Goal: Task Accomplishment & Management: Use online tool/utility

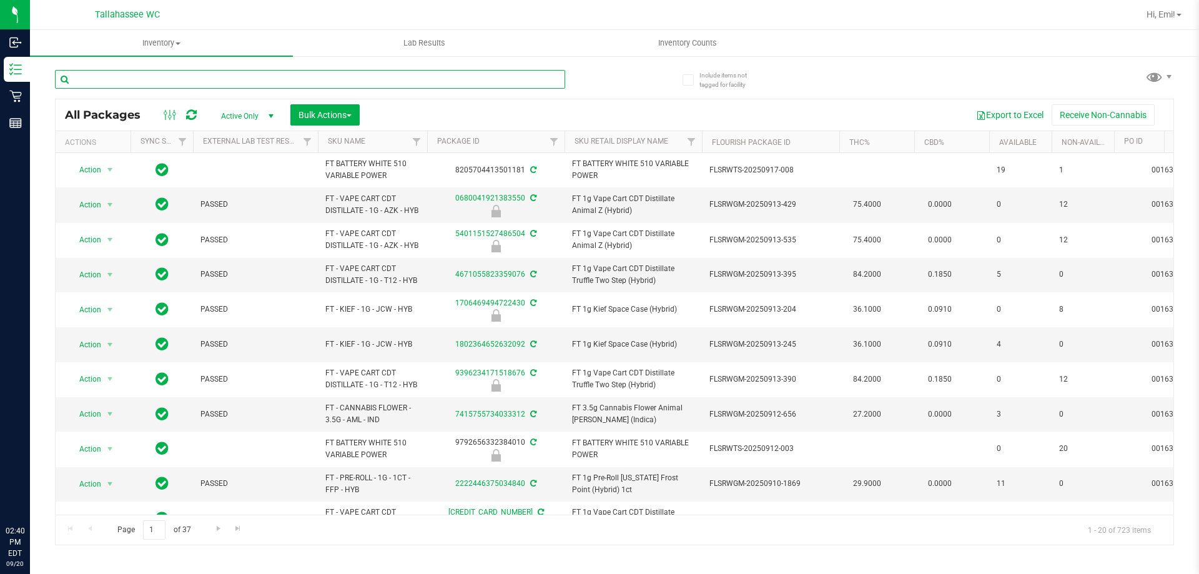
click at [398, 76] on input "text" at bounding box center [310, 79] width 510 height 19
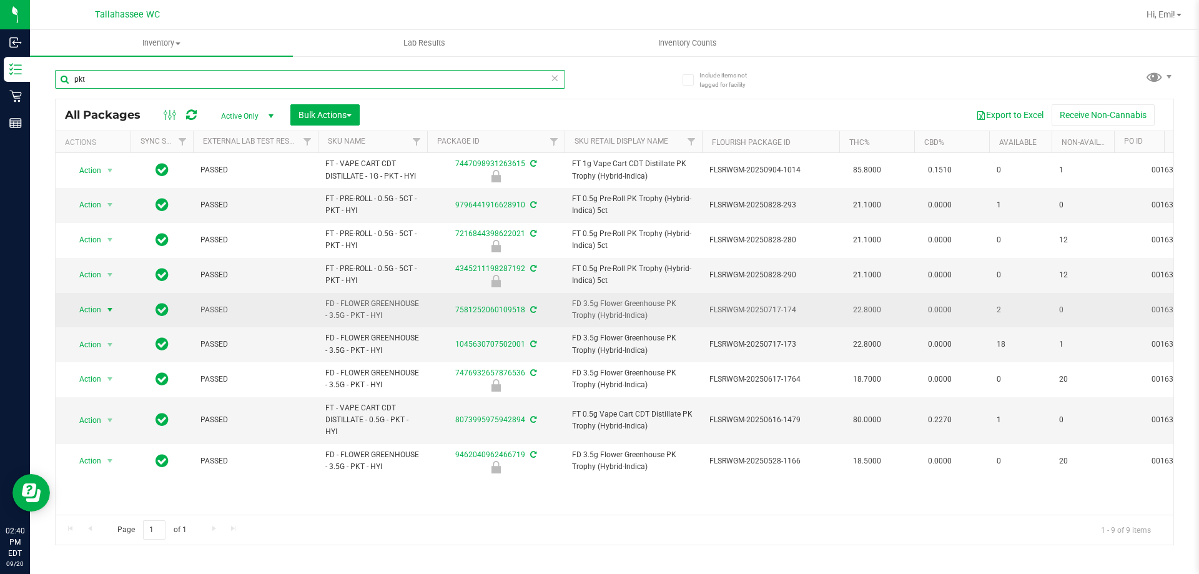
type input "pkt"
click at [116, 313] on span "select" at bounding box center [110, 309] width 16 height 17
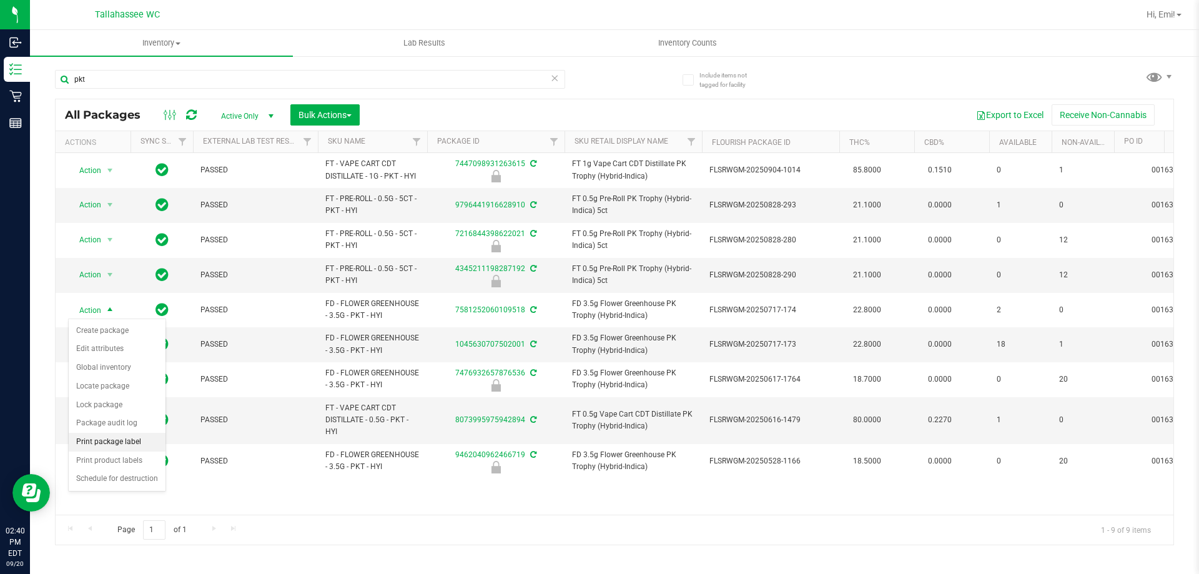
click at [147, 445] on li "Print package label" at bounding box center [117, 442] width 97 height 19
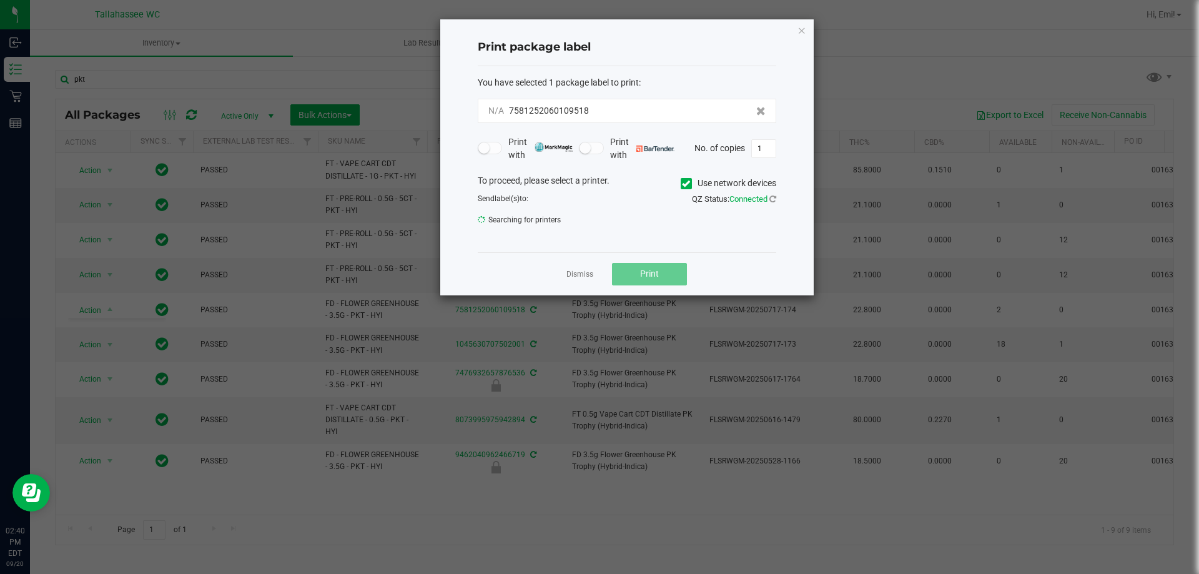
click at [147, 445] on body "Inbound Inventory Retail Reports 02:40 PM EDT 09/20/2025 09/20 Tallahassee WC H…" at bounding box center [599, 287] width 1199 height 574
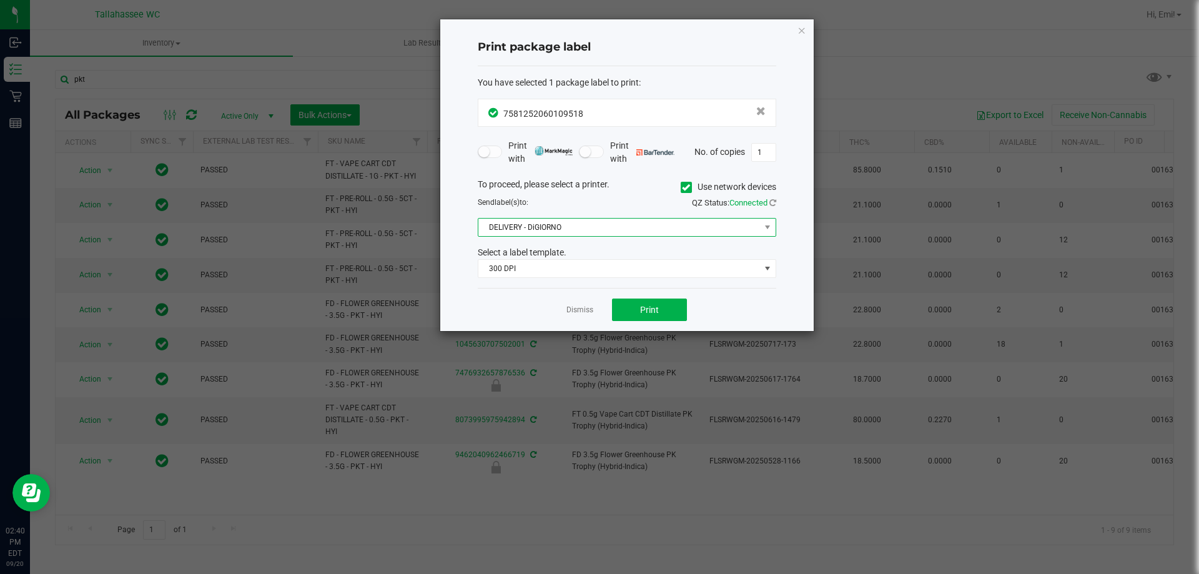
click at [596, 229] on span "DELIVERY - DiGIORNO" at bounding box center [619, 227] width 282 height 17
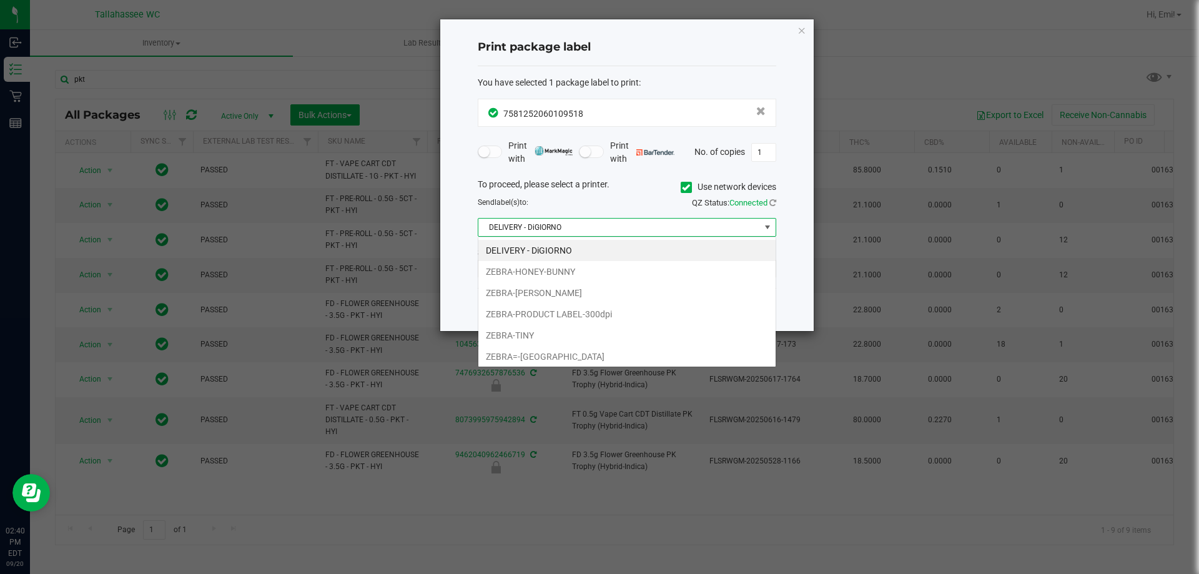
scroll to position [19, 298]
click at [554, 259] on li "DELIVERY - DiGIORNO" at bounding box center [626, 250] width 297 height 21
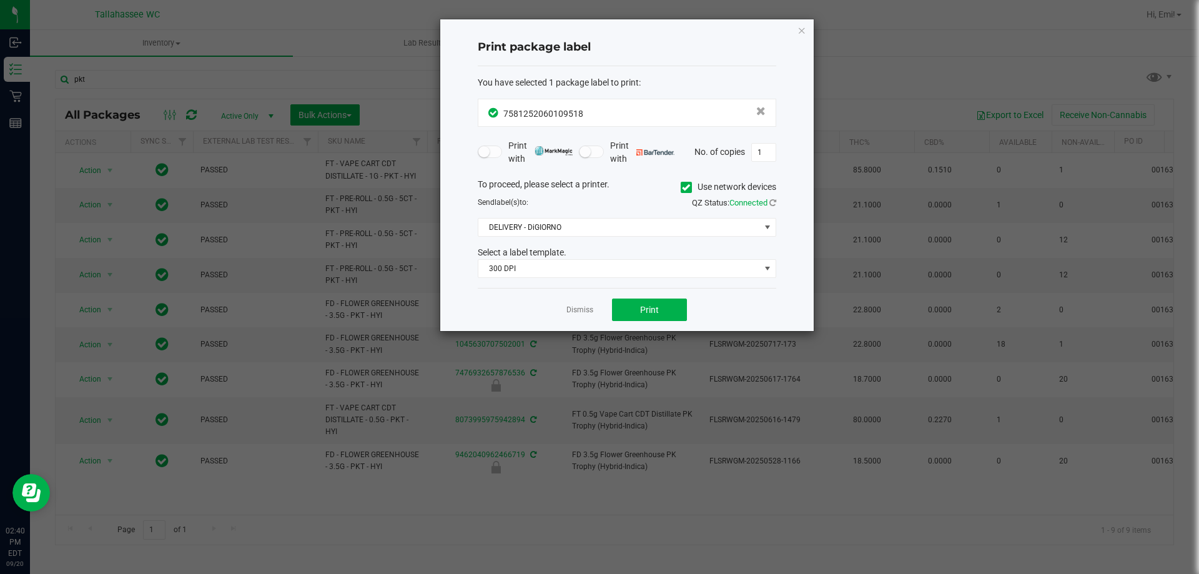
click at [554, 243] on div "To proceed, please select a printer. Use network devices Send label(s) to: QZ S…" at bounding box center [627, 228] width 298 height 101
click at [554, 240] on div "To proceed, please select a printer. Use network devices Send label(s) to: QZ S…" at bounding box center [627, 228] width 298 height 101
click at [548, 227] on span "DELIVERY - DiGIORNO" at bounding box center [619, 227] width 282 height 17
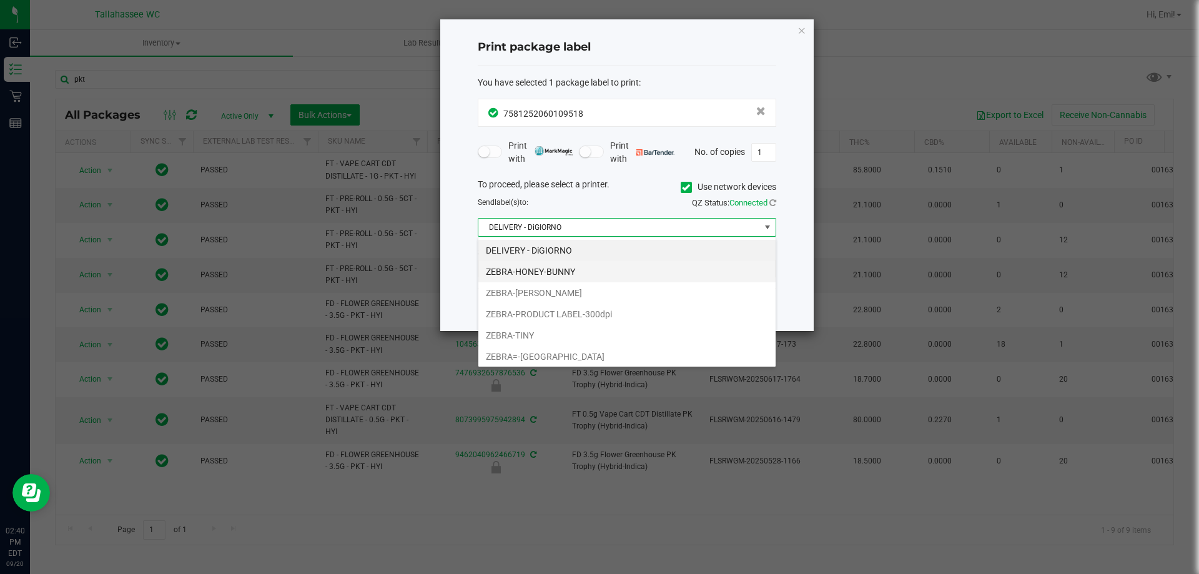
click at [529, 268] on li "ZEBRA-HONEY-BUNNY" at bounding box center [626, 271] width 297 height 21
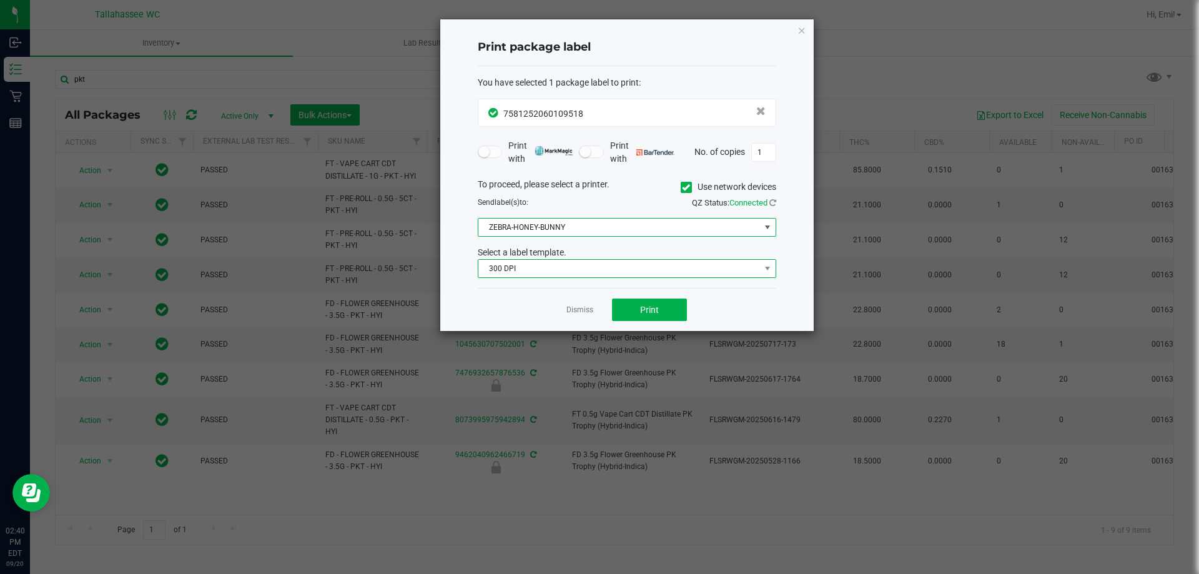
click at [532, 268] on span "300 DPI" at bounding box center [619, 268] width 282 height 17
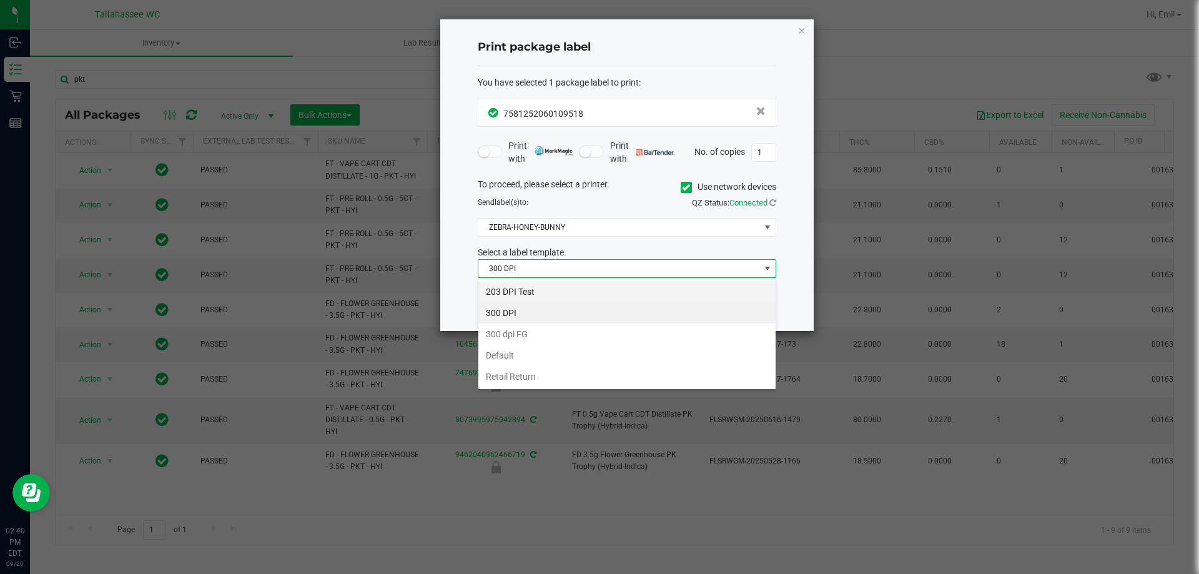
click at [533, 285] on li "203 DPI Test" at bounding box center [626, 291] width 297 height 21
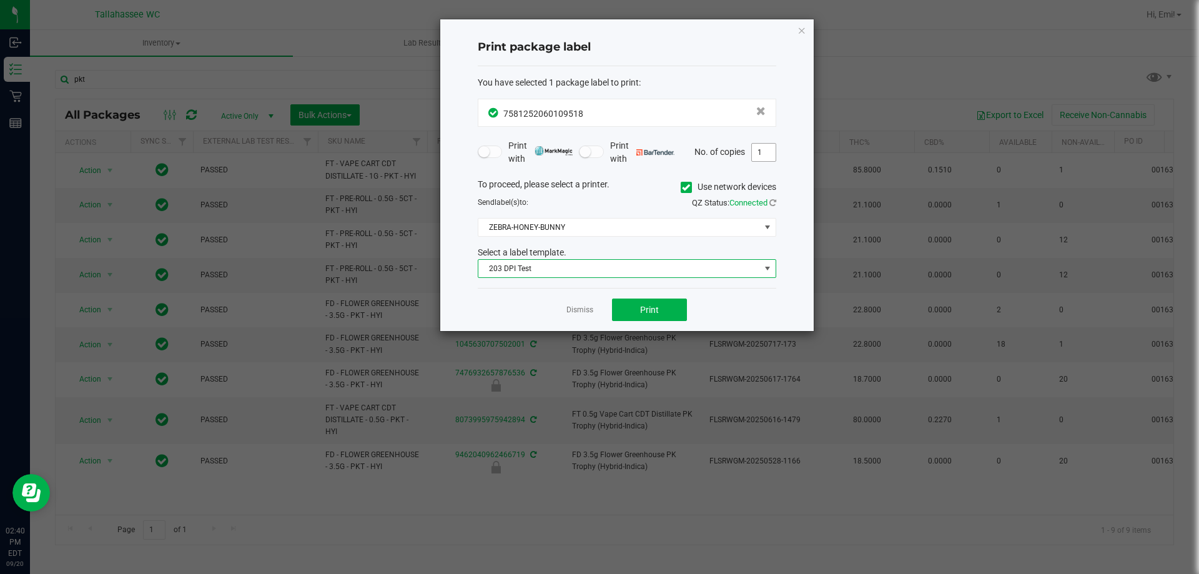
click at [767, 160] on input "1" at bounding box center [764, 152] width 24 height 17
type input "2"
click at [654, 303] on button "Print" at bounding box center [649, 309] width 75 height 22
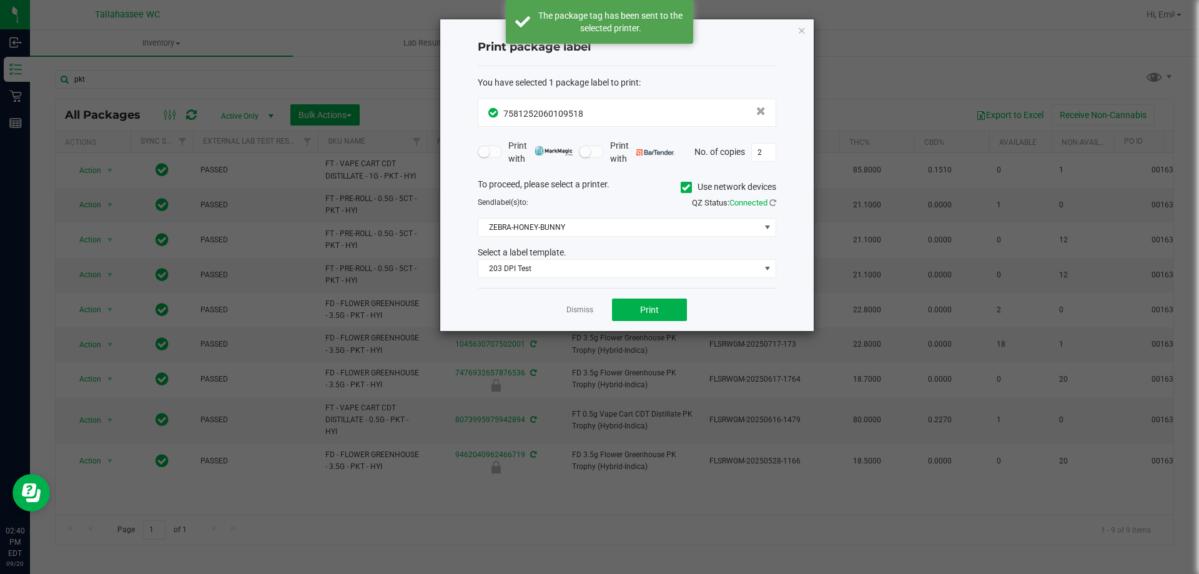
click at [721, 319] on div "Dismiss Print" at bounding box center [627, 309] width 298 height 43
click at [799, 34] on icon "button" at bounding box center [801, 29] width 9 height 15
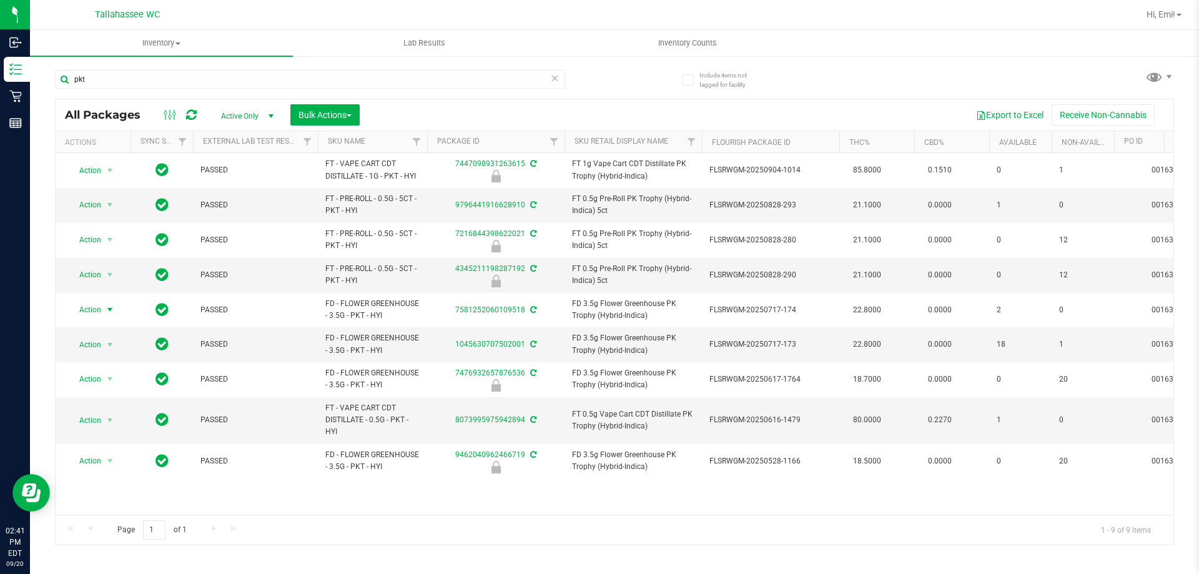
click at [557, 84] on icon at bounding box center [554, 77] width 9 height 15
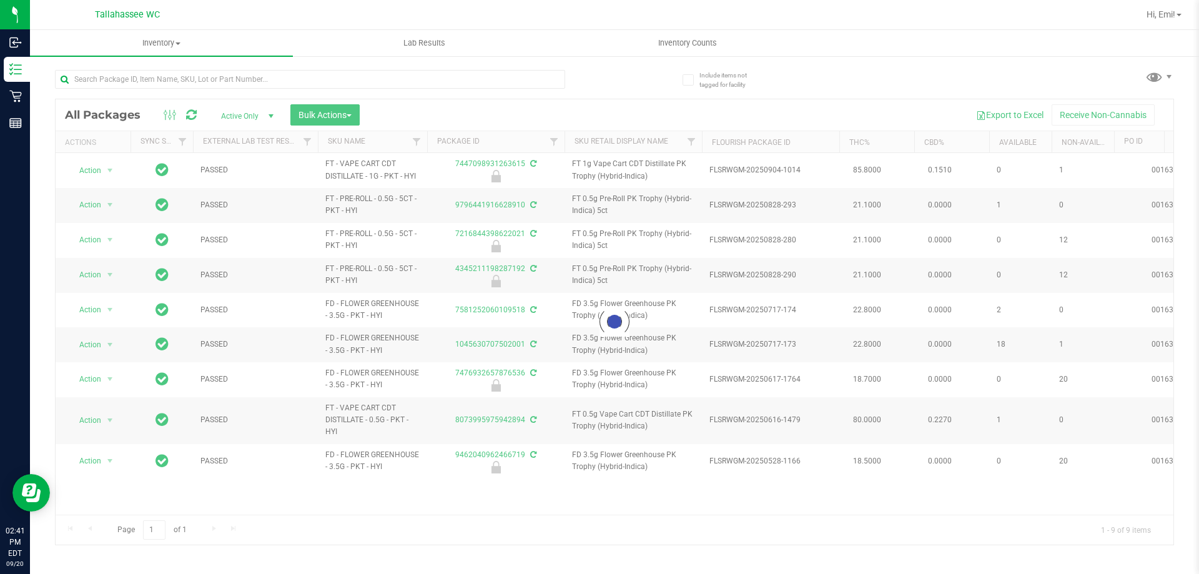
click at [613, 81] on div at bounding box center [334, 79] width 559 height 40
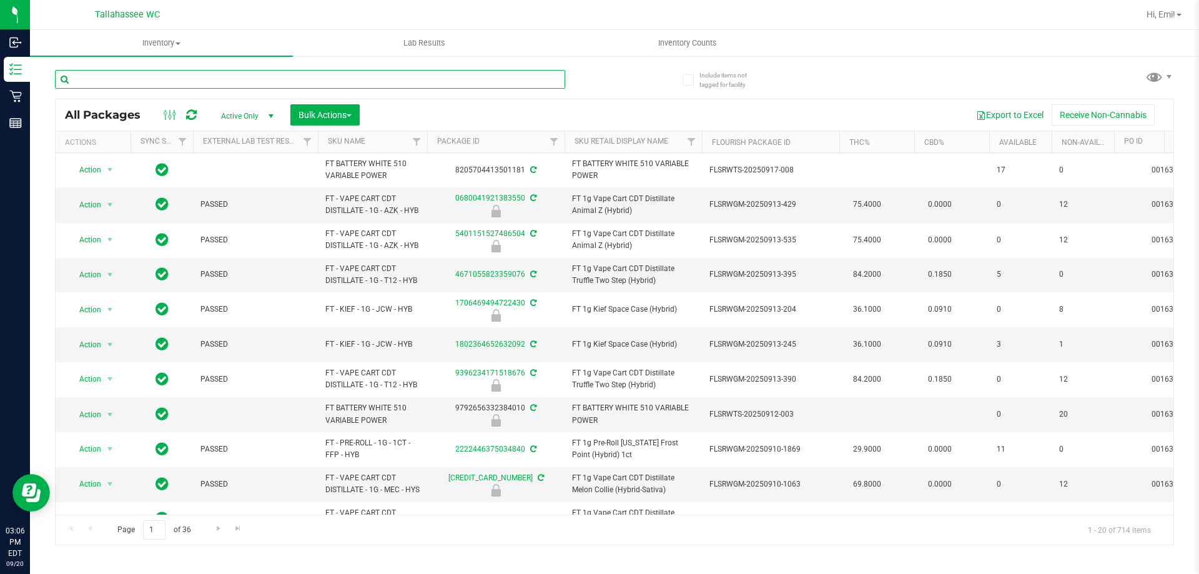
click at [377, 77] on input "text" at bounding box center [310, 79] width 510 height 19
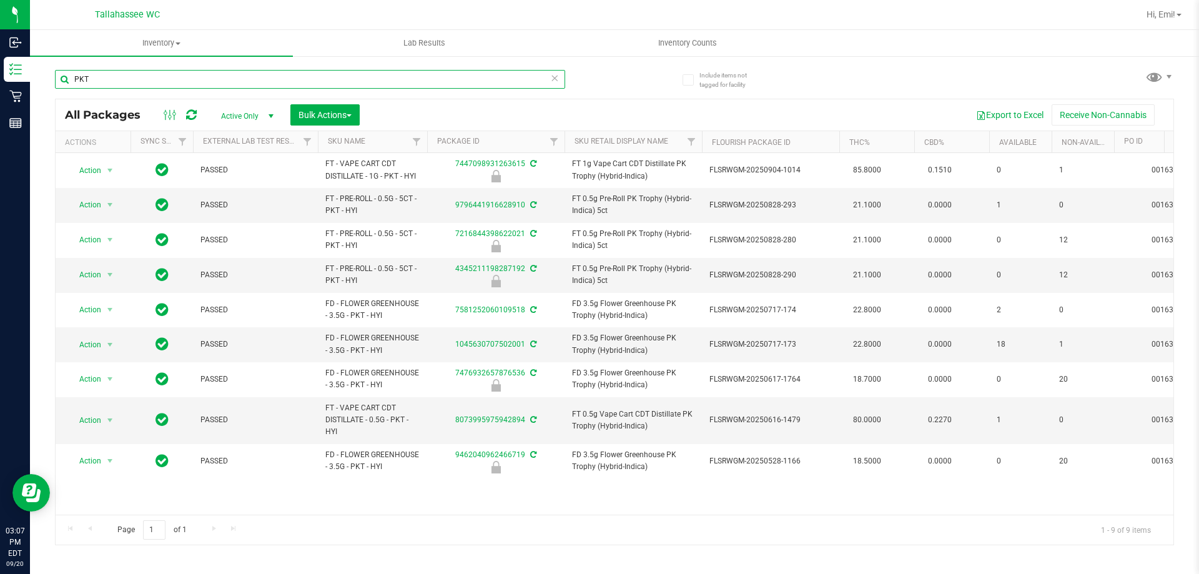
type input "PKT"
click at [556, 77] on icon at bounding box center [554, 77] width 9 height 15
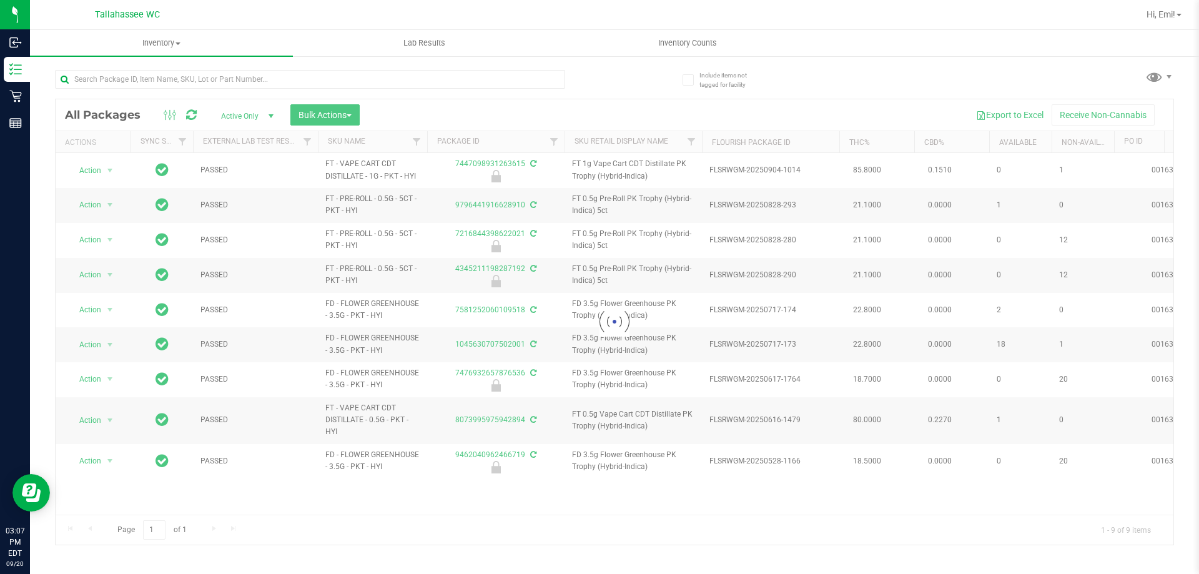
click at [604, 85] on div at bounding box center [334, 79] width 559 height 40
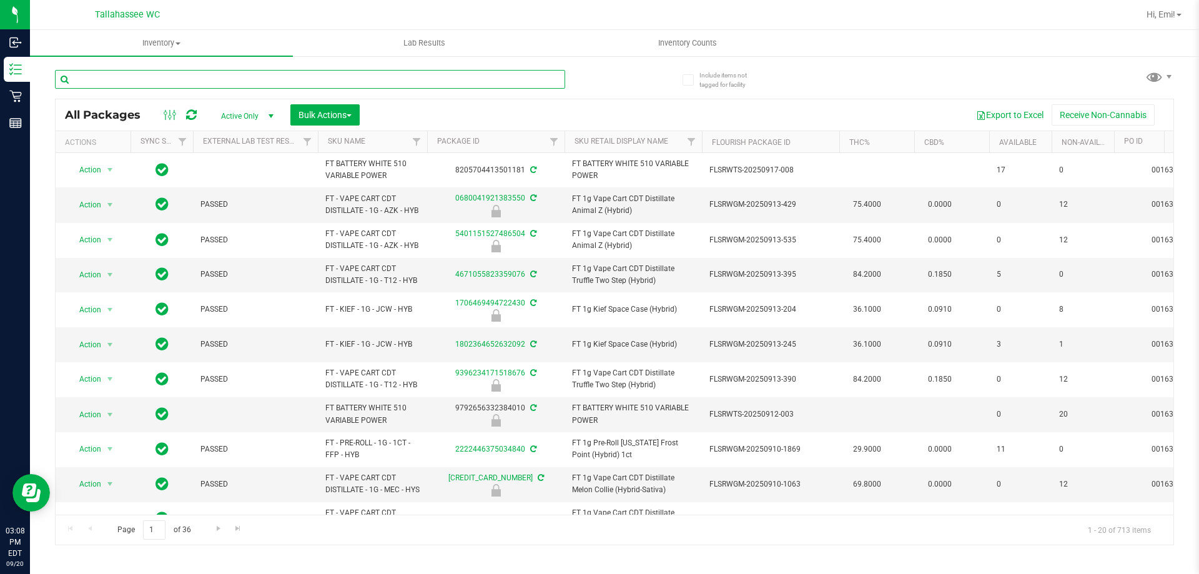
click at [426, 72] on input "text" at bounding box center [310, 79] width 510 height 19
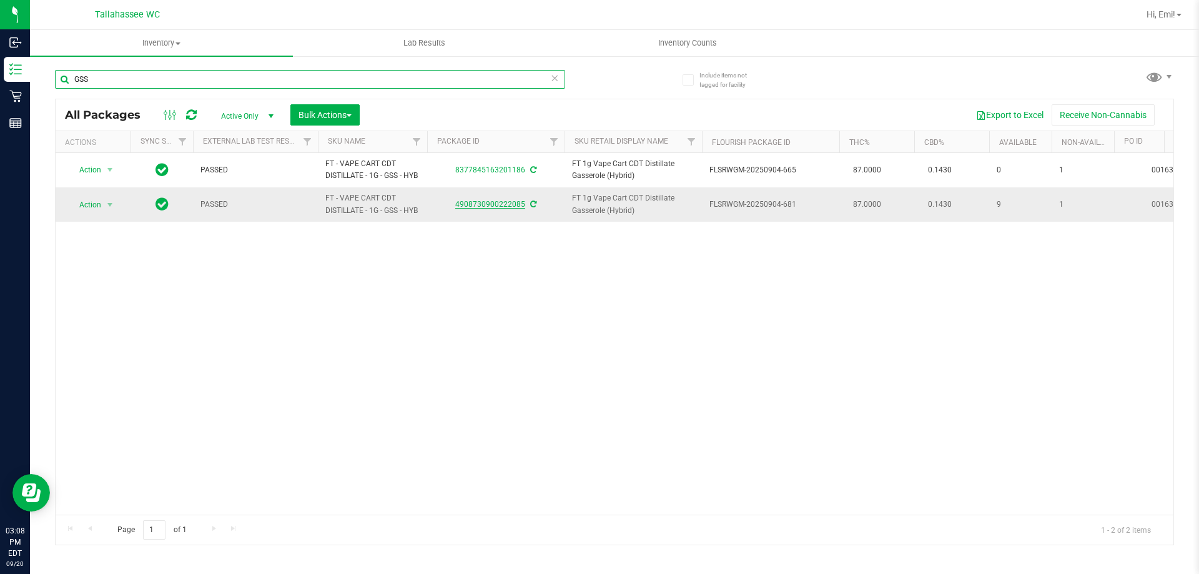
type input "GSS"
click at [556, 81] on icon at bounding box center [554, 77] width 9 height 15
